Goal: Subscribe to service/newsletter

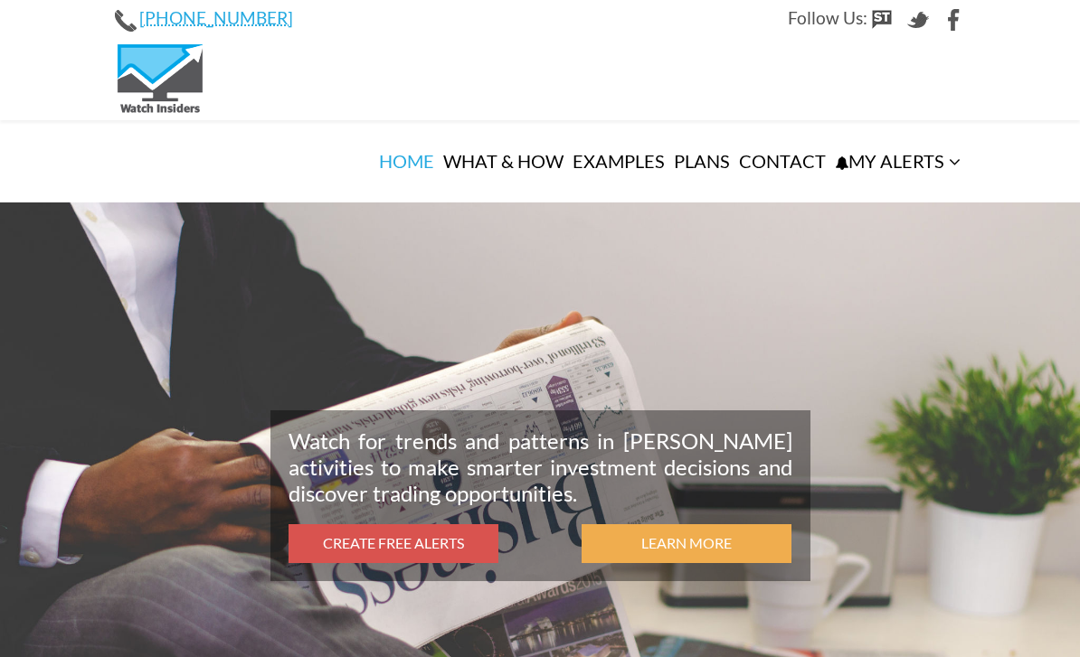
click at [415, 525] on link "Create Free Alerts" at bounding box center [393, 544] width 210 height 39
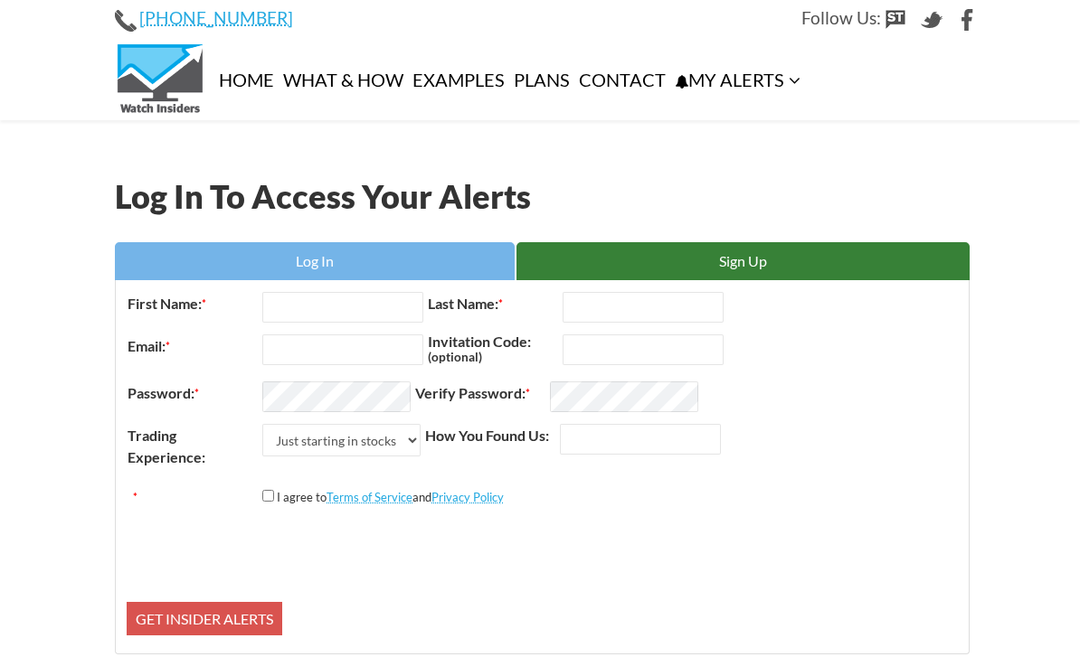
click at [986, 144] on section "Log In To Access Your Alerts Log In Sign Up Log In Remember Me Log in Forgot Pa…" at bounding box center [540, 403] width 1080 height 564
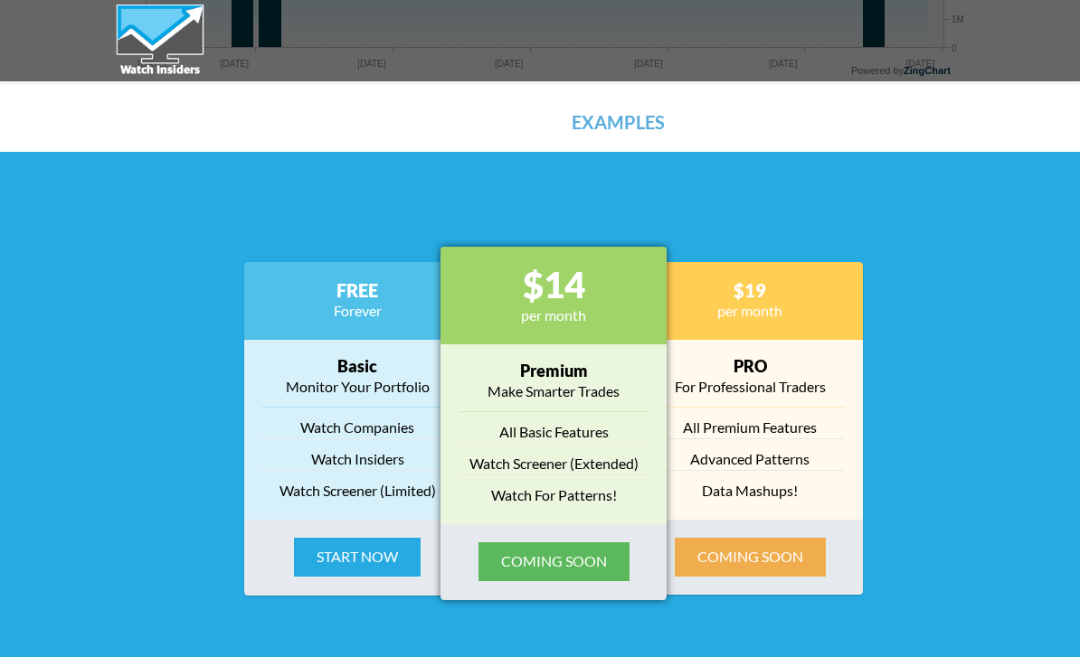
scroll to position [2895, 0]
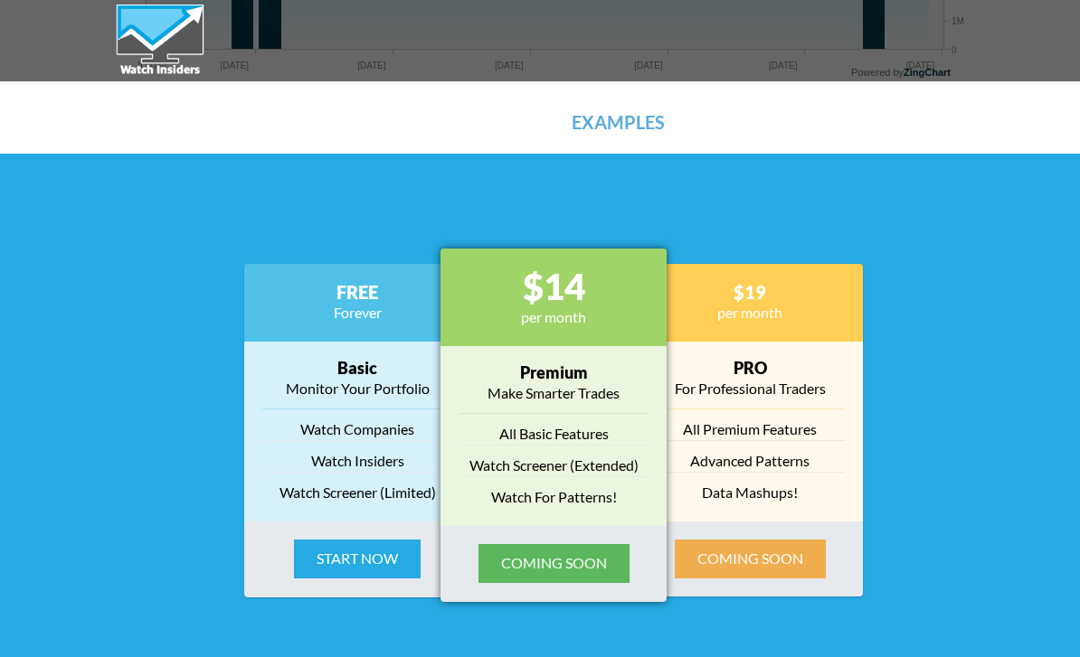
click at [364, 559] on button "Start Now" at bounding box center [357, 559] width 127 height 39
